Goal: Task Accomplishment & Management: Manage account settings

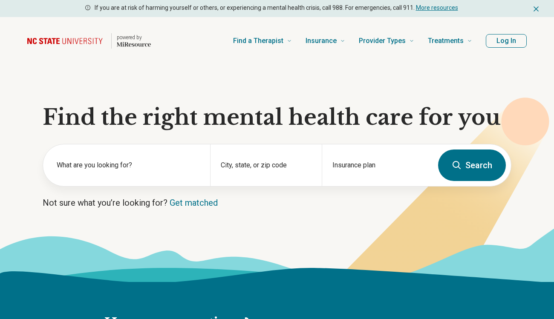
click at [502, 42] on button "Log In" at bounding box center [506, 41] width 41 height 14
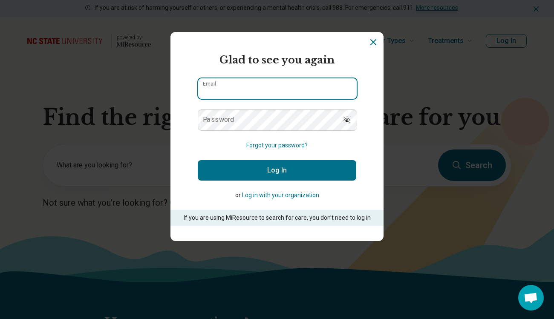
type input "**********"
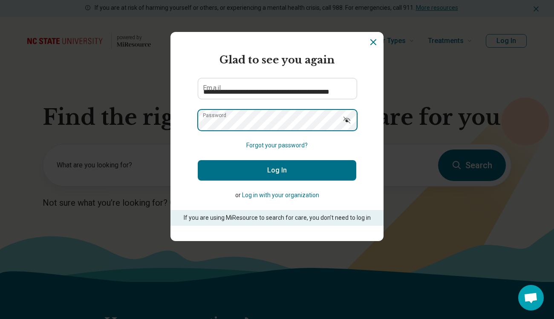
click at [277, 170] on button "Log In" at bounding box center [277, 170] width 159 height 20
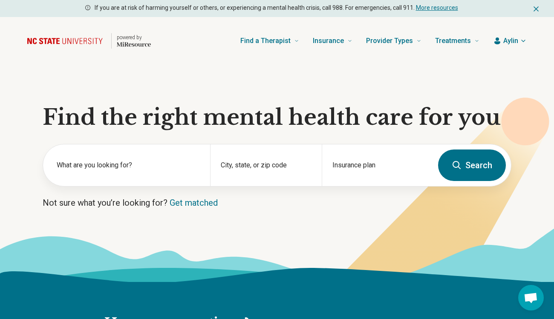
click at [511, 42] on span "Aylin" at bounding box center [511, 41] width 15 height 10
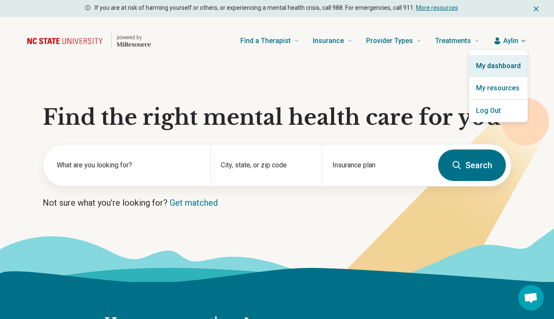
click at [492, 65] on link "My dashboard" at bounding box center [498, 66] width 58 height 22
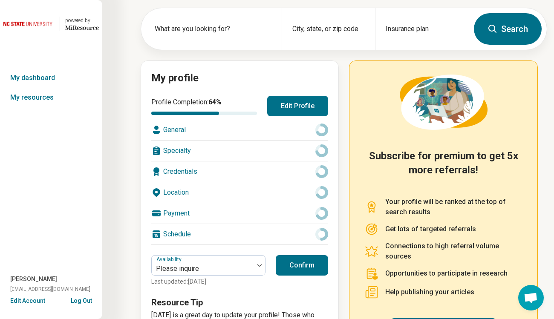
scroll to position [73, 0]
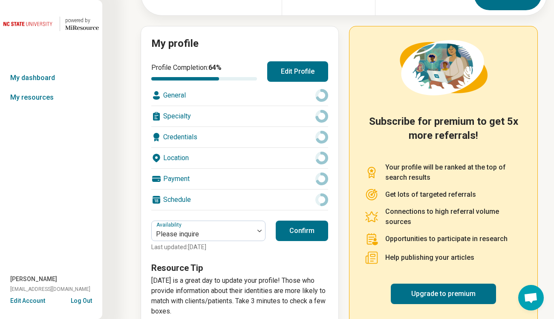
click at [192, 96] on div "General" at bounding box center [239, 95] width 177 height 20
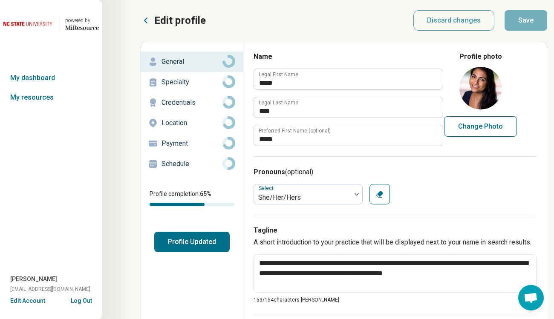
click at [194, 239] on button "Profile Updated" at bounding box center [191, 242] width 75 height 20
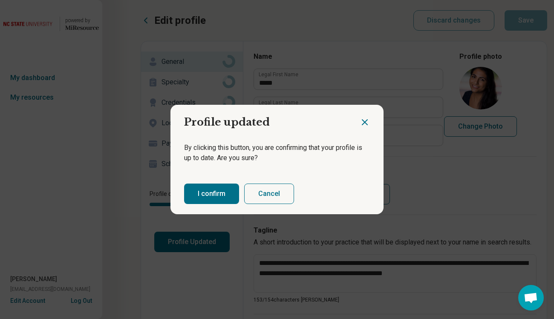
click at [229, 193] on button "I confirm" at bounding box center [211, 194] width 55 height 20
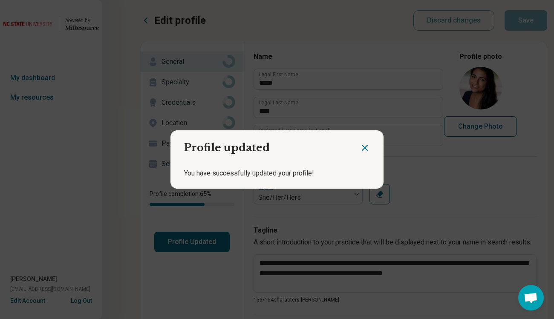
click at [366, 146] on icon "Close dialog" at bounding box center [365, 148] width 10 height 10
